Goal: Find contact information: Find contact information

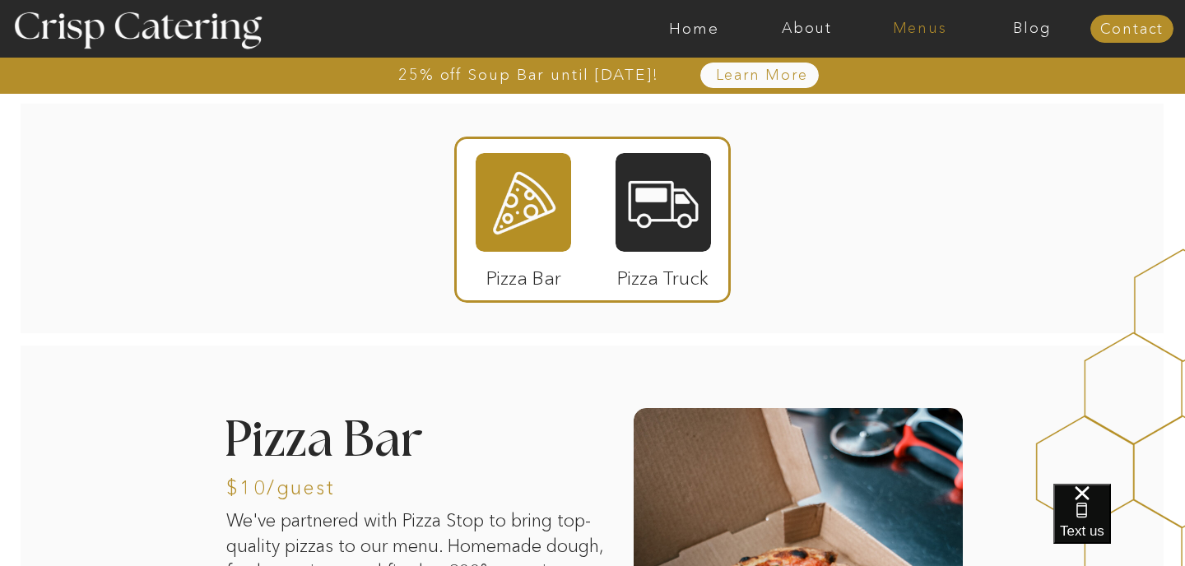
click at [925, 29] on nav "Menus" at bounding box center [920, 29] width 113 height 16
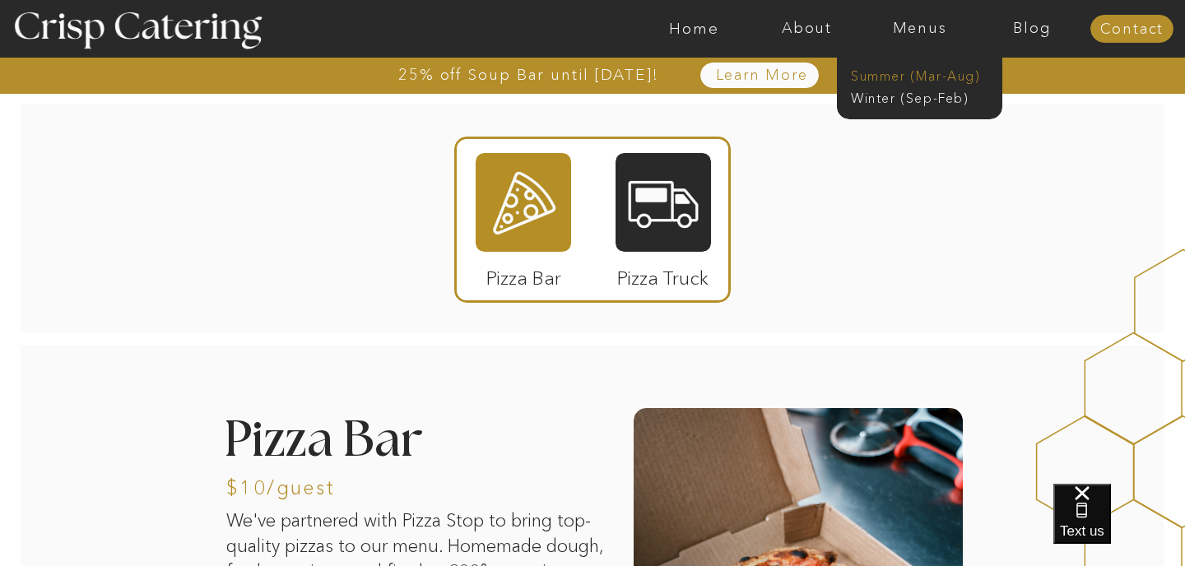
click at [911, 77] on nav "Summer (Mar-Aug)" at bounding box center [924, 75] width 147 height 16
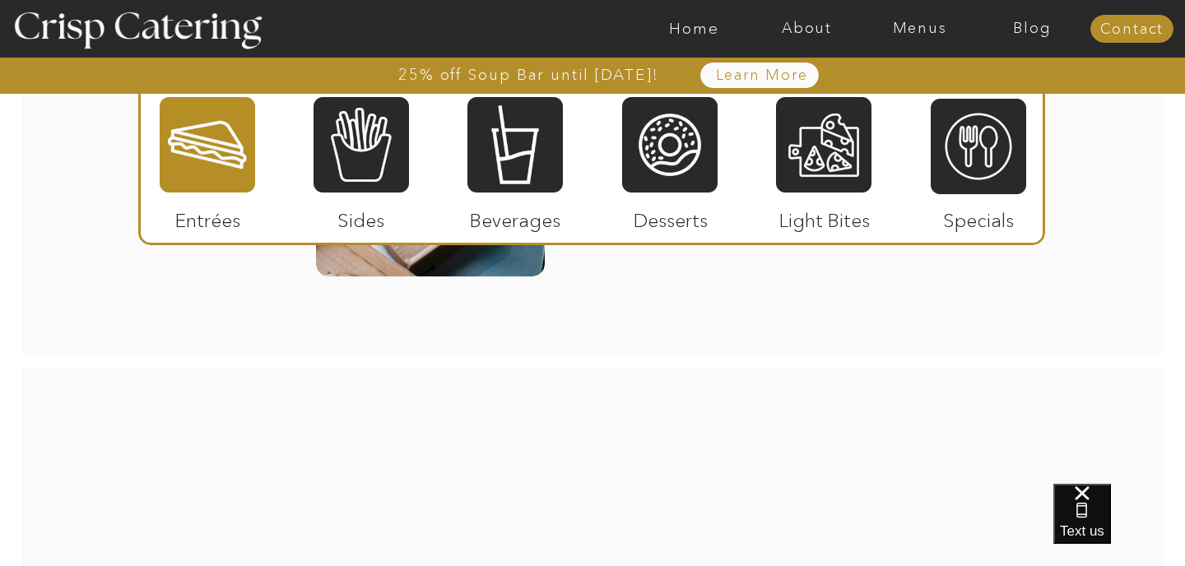
scroll to position [2522, 0]
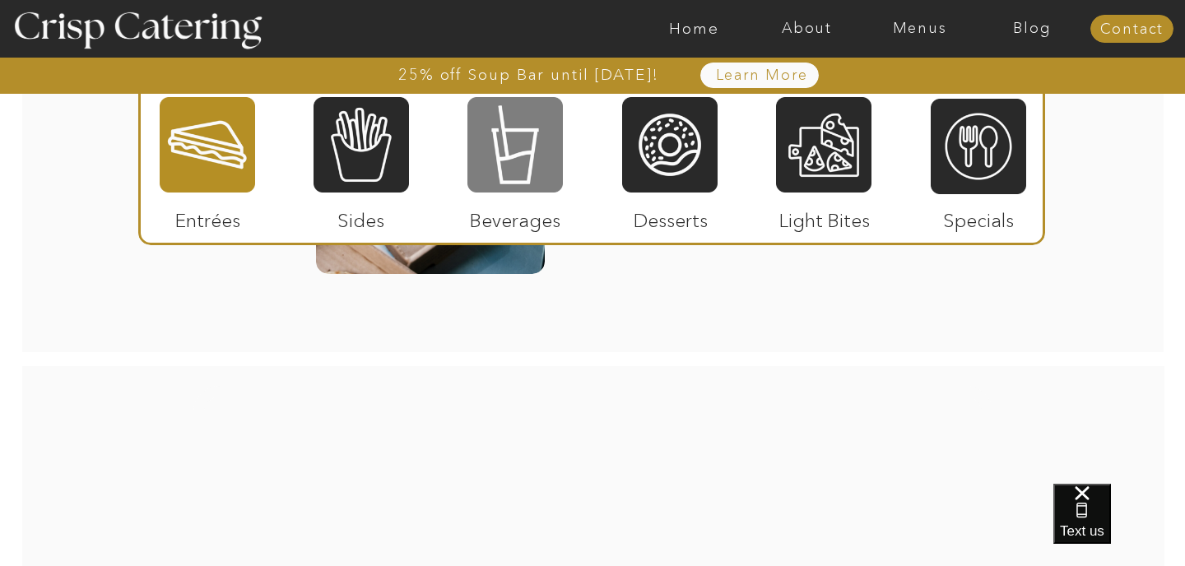
click at [510, 151] on div at bounding box center [515, 144] width 95 height 99
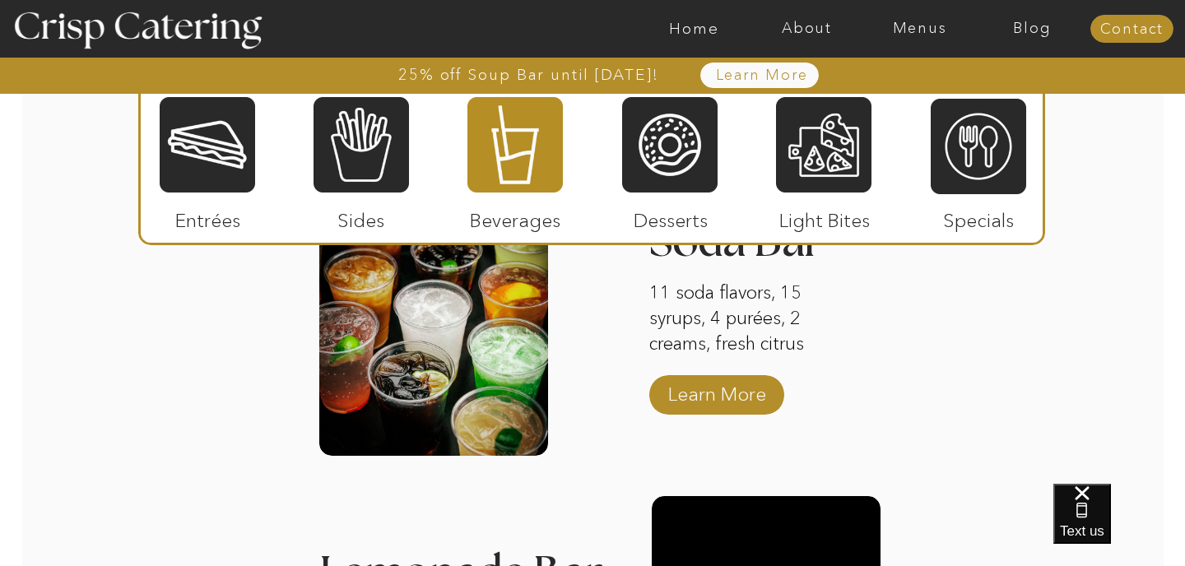
scroll to position [1635, 0]
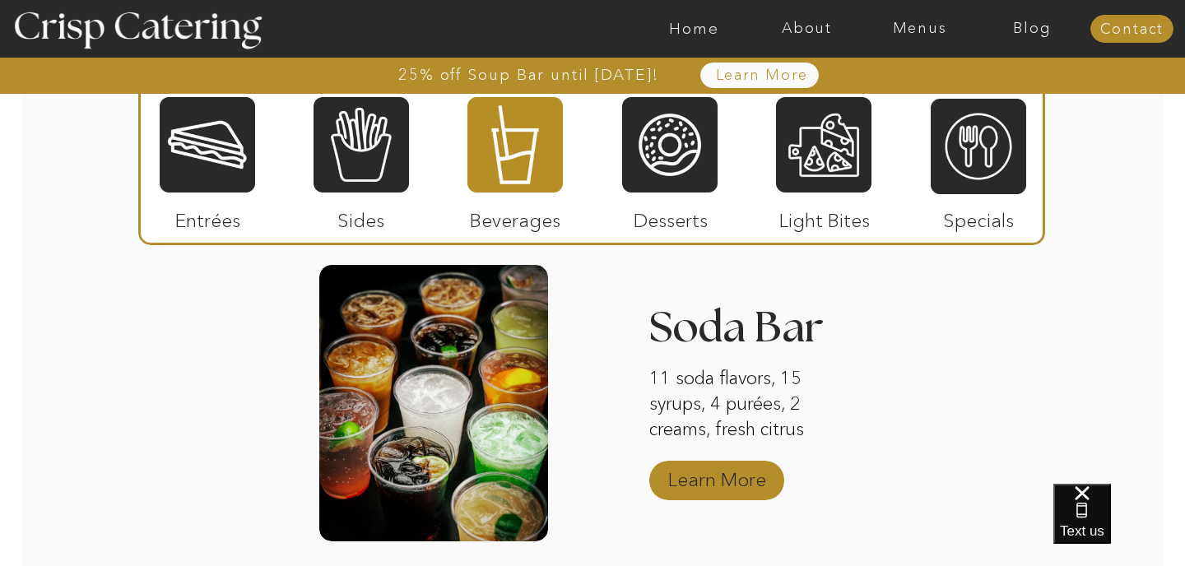
click at [679, 469] on p "Learn More" at bounding box center [717, 476] width 109 height 48
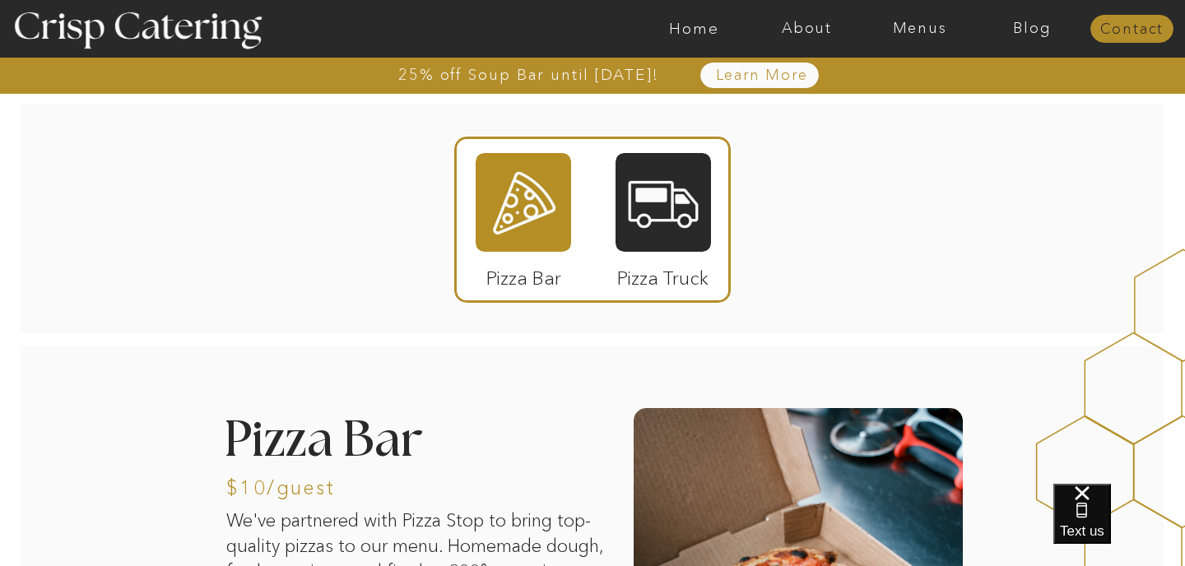
click at [1112, 21] on nav "Contact" at bounding box center [1132, 29] width 83 height 16
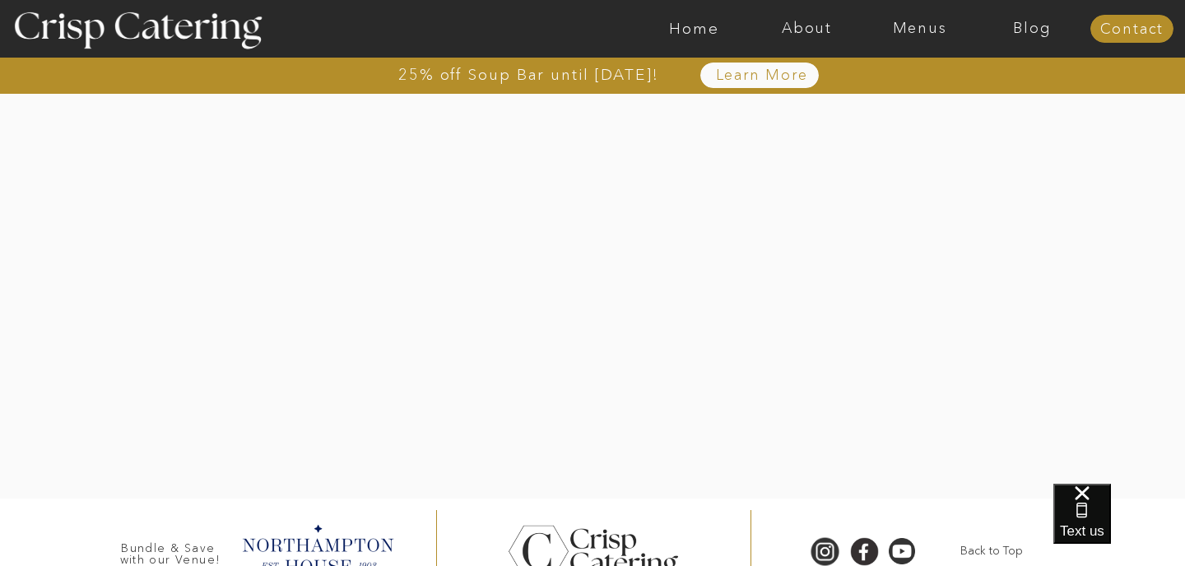
scroll to position [538, 0]
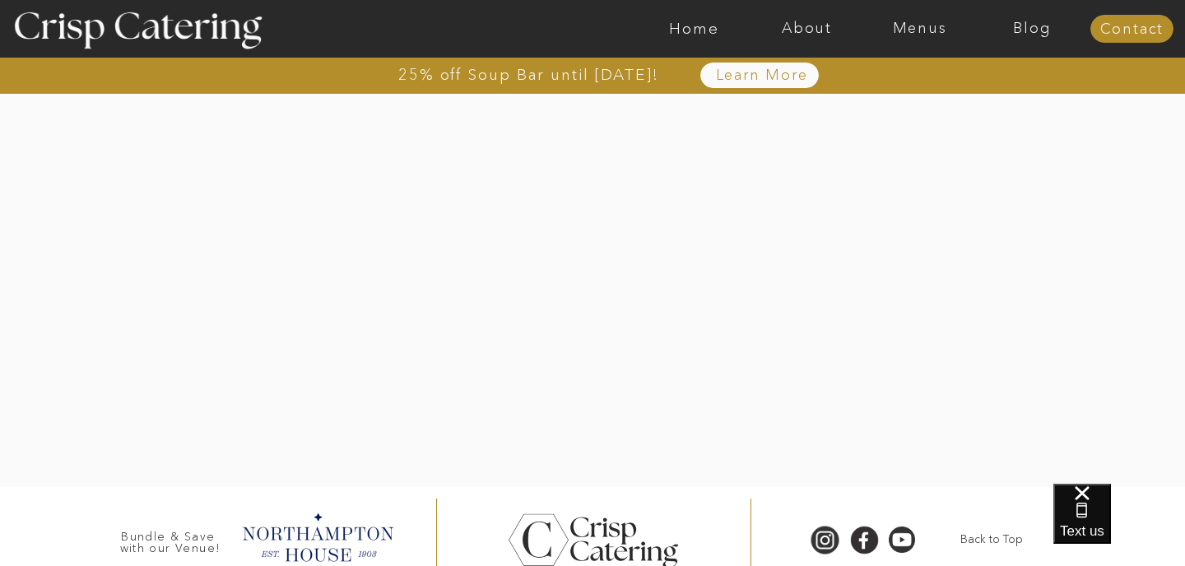
click at [903, 342] on div at bounding box center [593, 206] width 1147 height 561
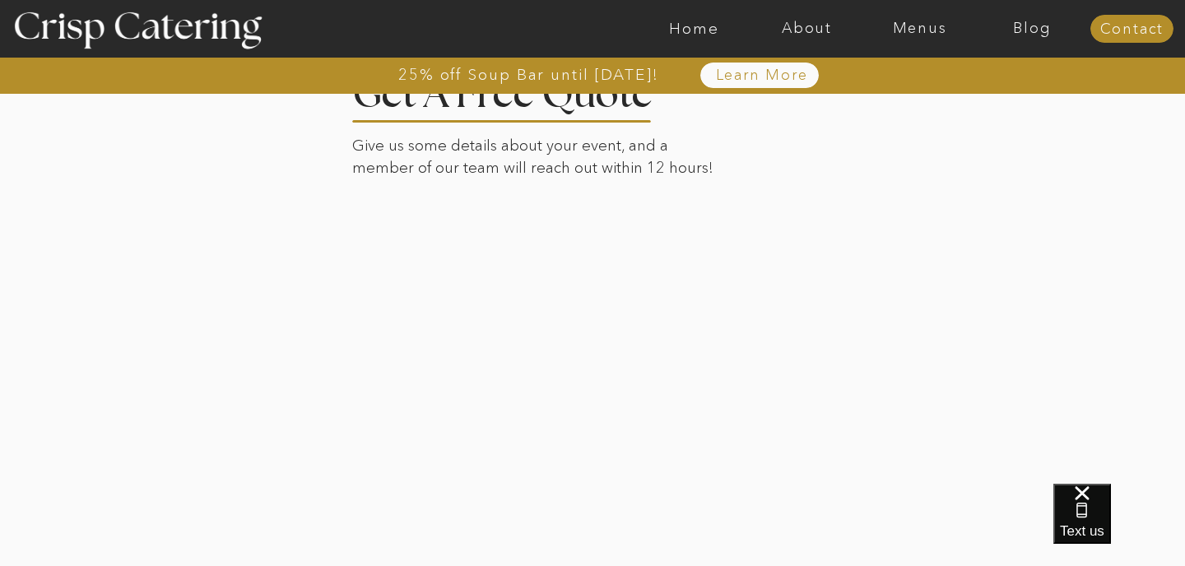
scroll to position [451, 0]
